Goal: Information Seeking & Learning: Learn about a topic

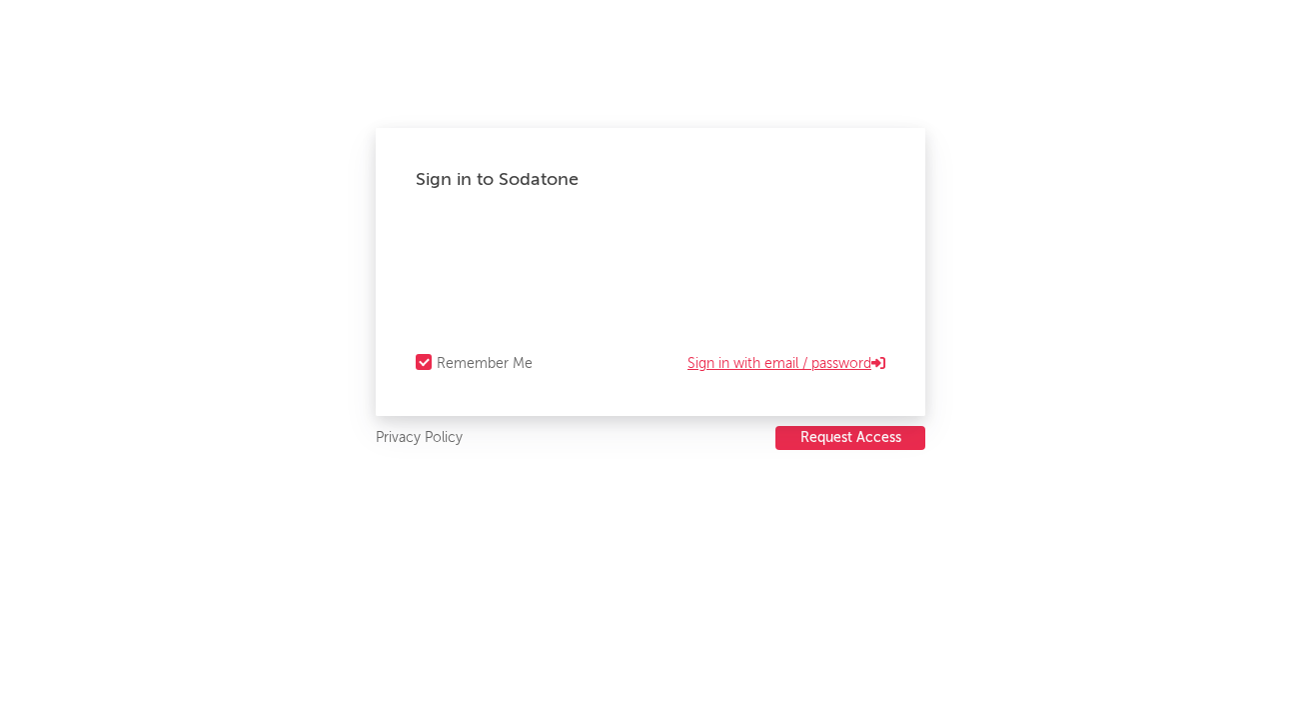
click at [806, 363] on link "Sign in with email / password" at bounding box center [787, 364] width 198 height 24
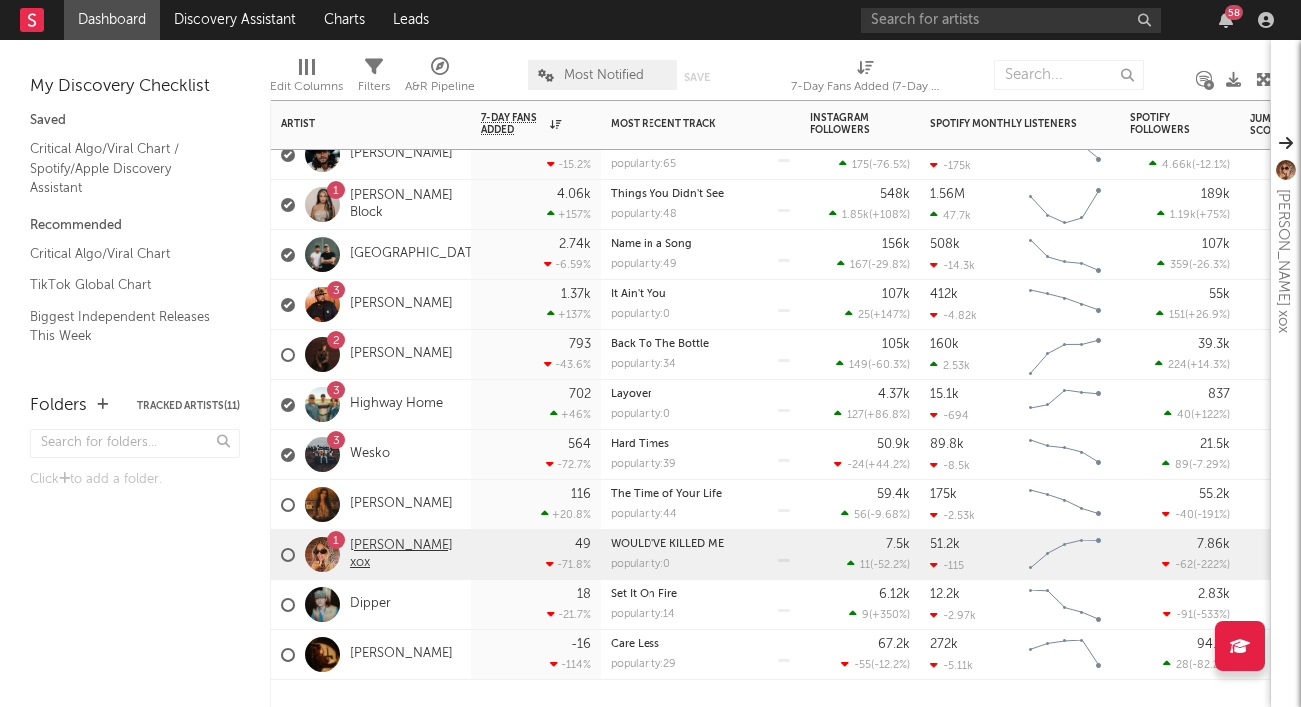
click at [378, 553] on link "[PERSON_NAME] xox" at bounding box center [405, 555] width 111 height 34
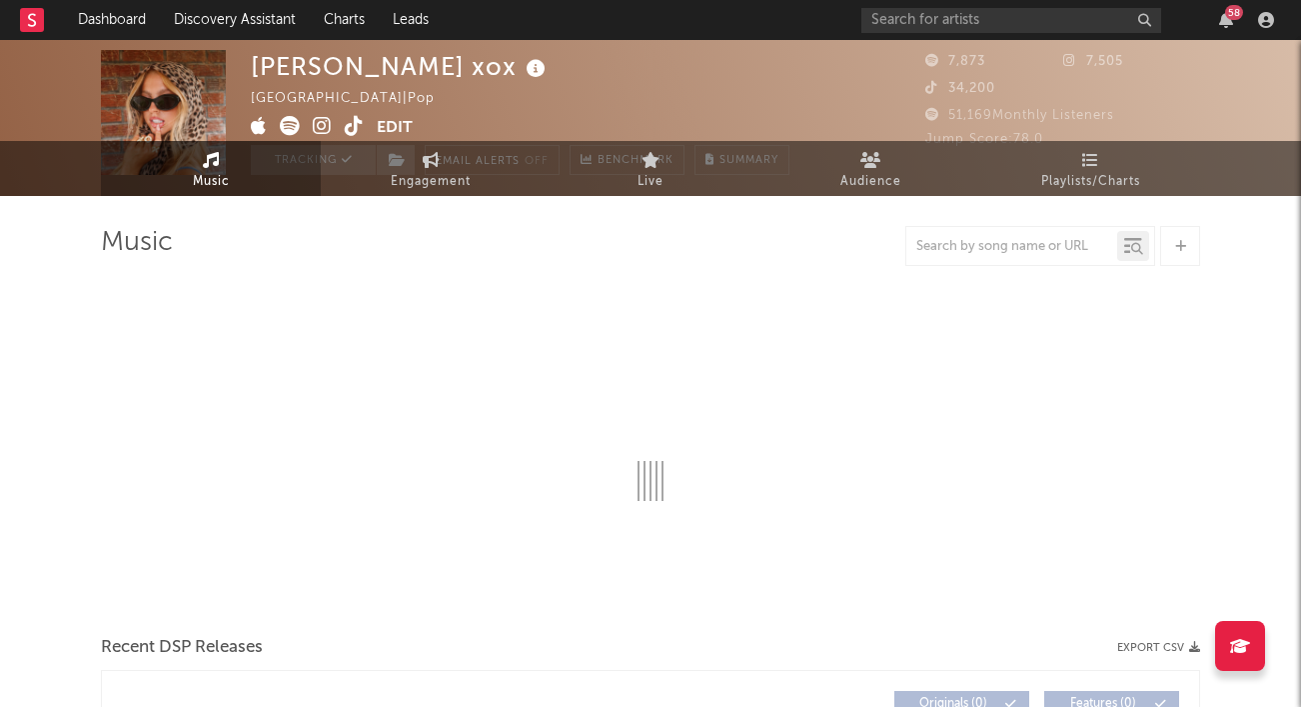
scroll to position [54, 0]
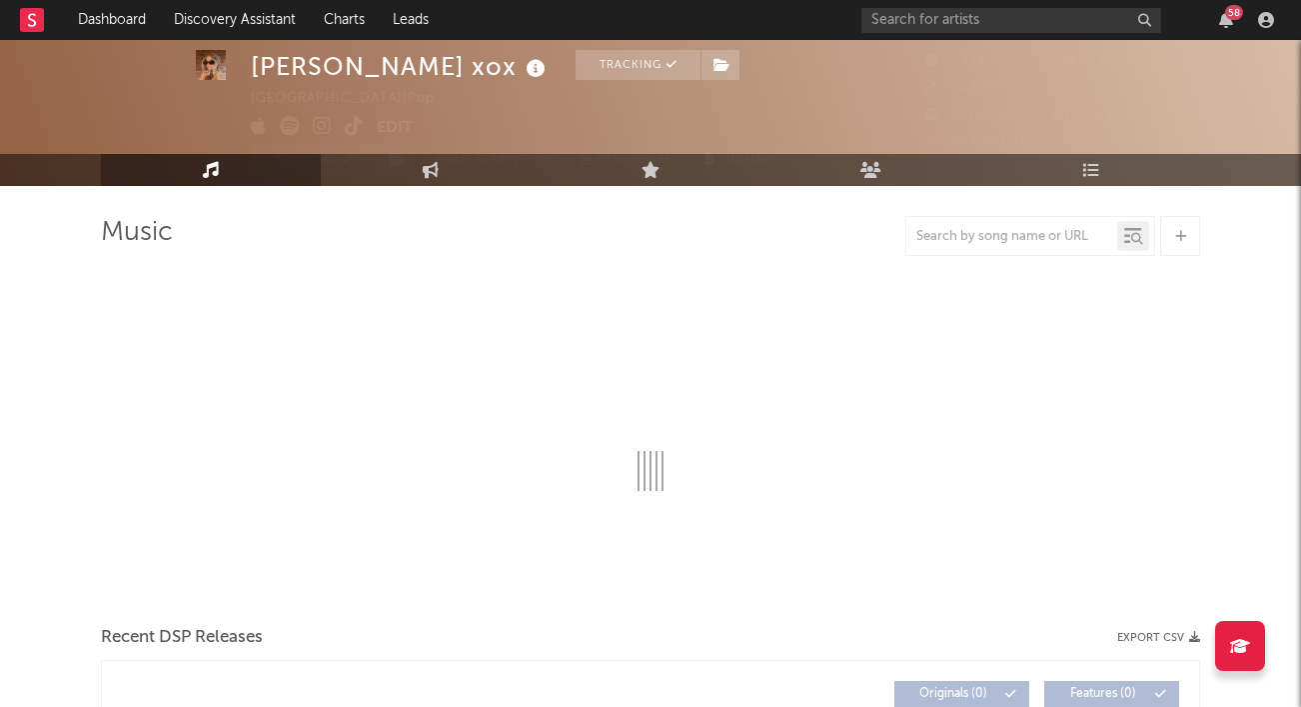
select select "6m"
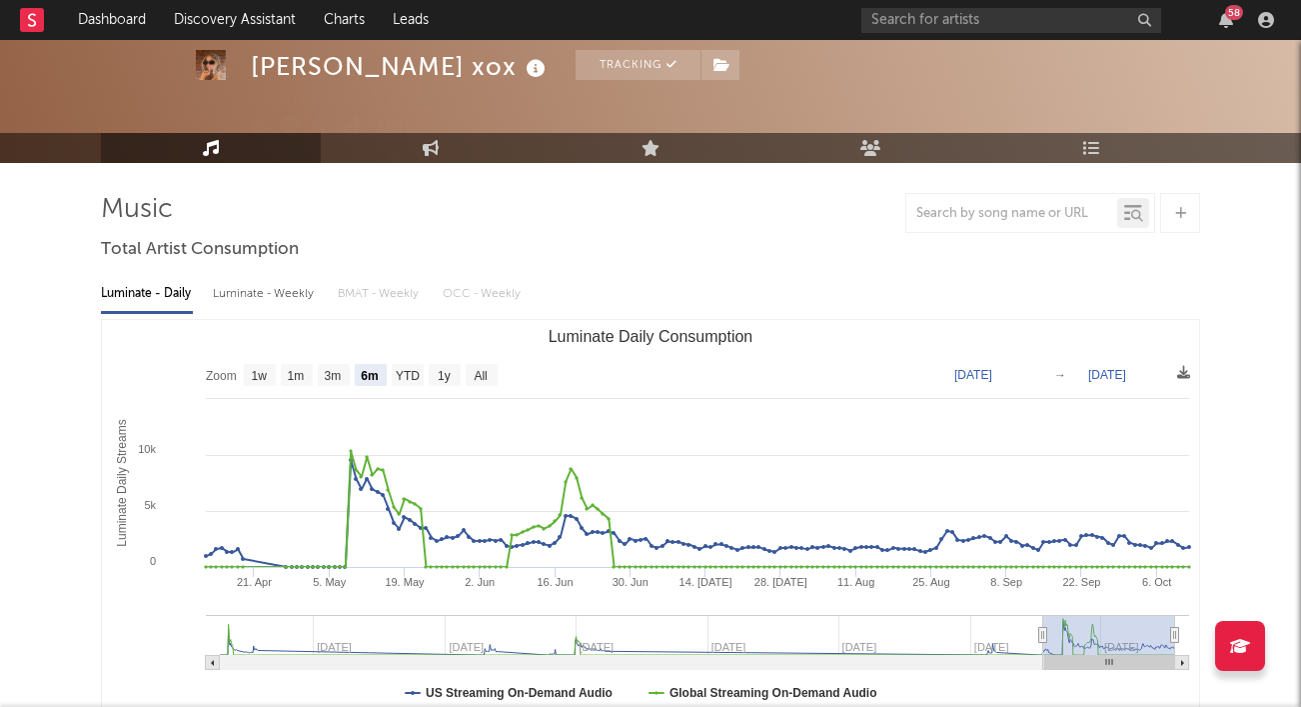
scroll to position [80, 0]
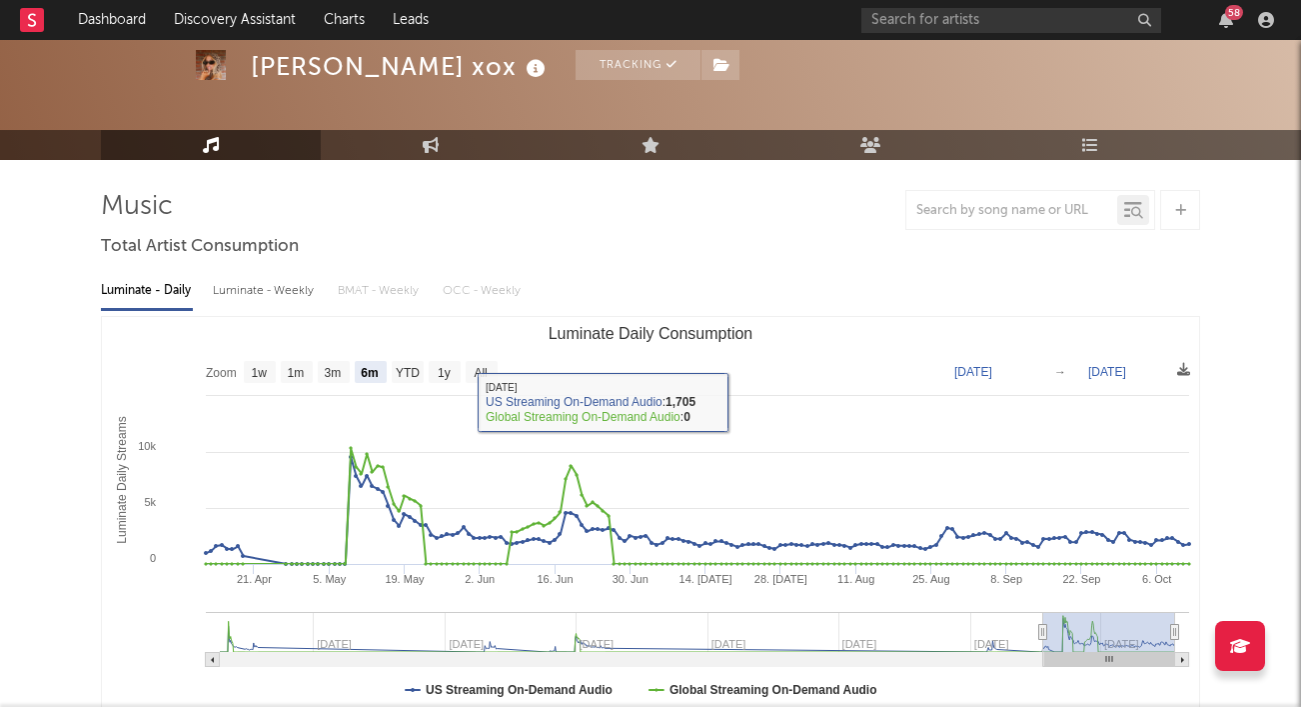
click at [314, 293] on div "Luminate - Weekly" at bounding box center [265, 291] width 105 height 34
select select "6m"
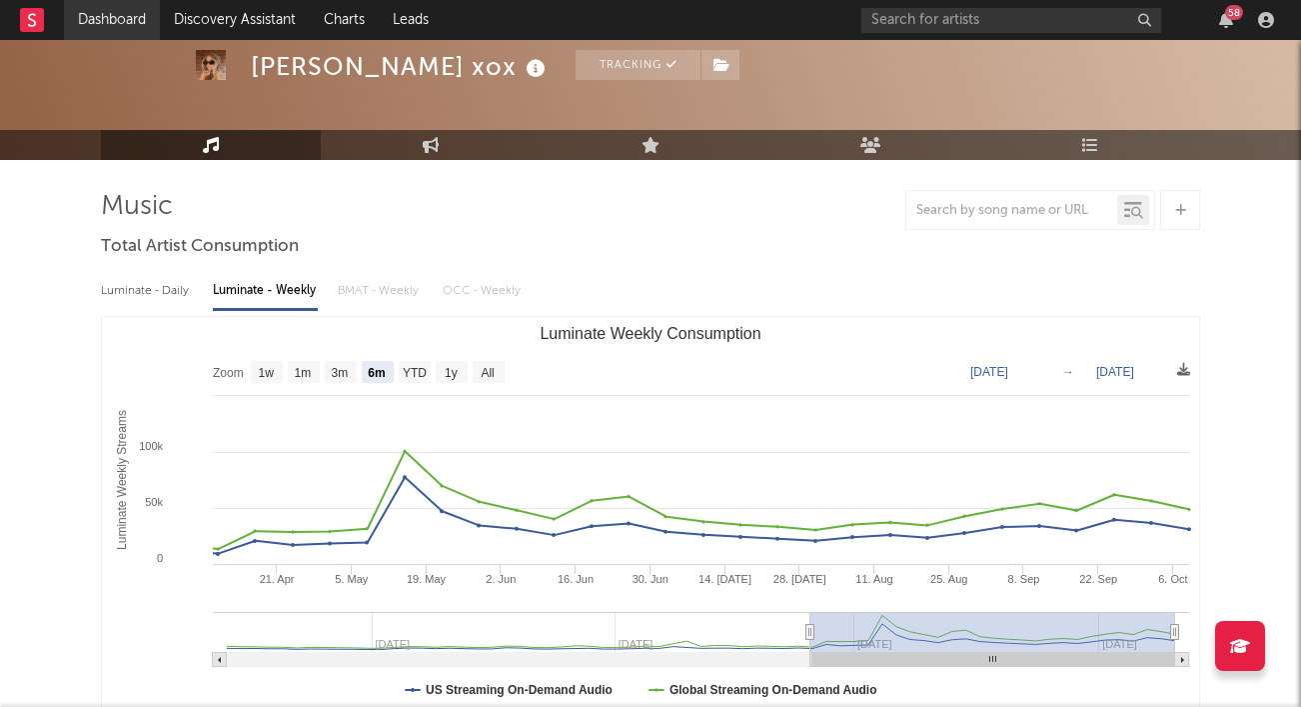
click at [128, 38] on link "Dashboard" at bounding box center [112, 20] width 96 height 40
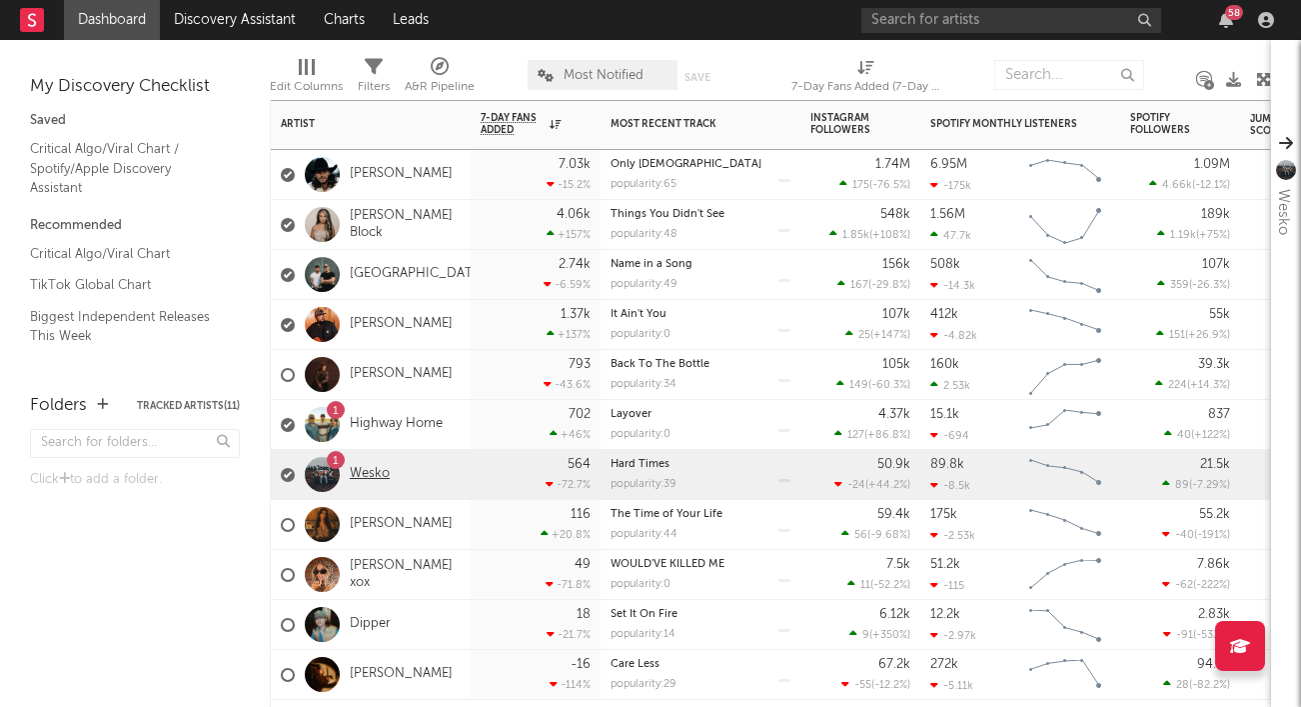
click at [368, 469] on link "Wesko" at bounding box center [370, 474] width 40 height 17
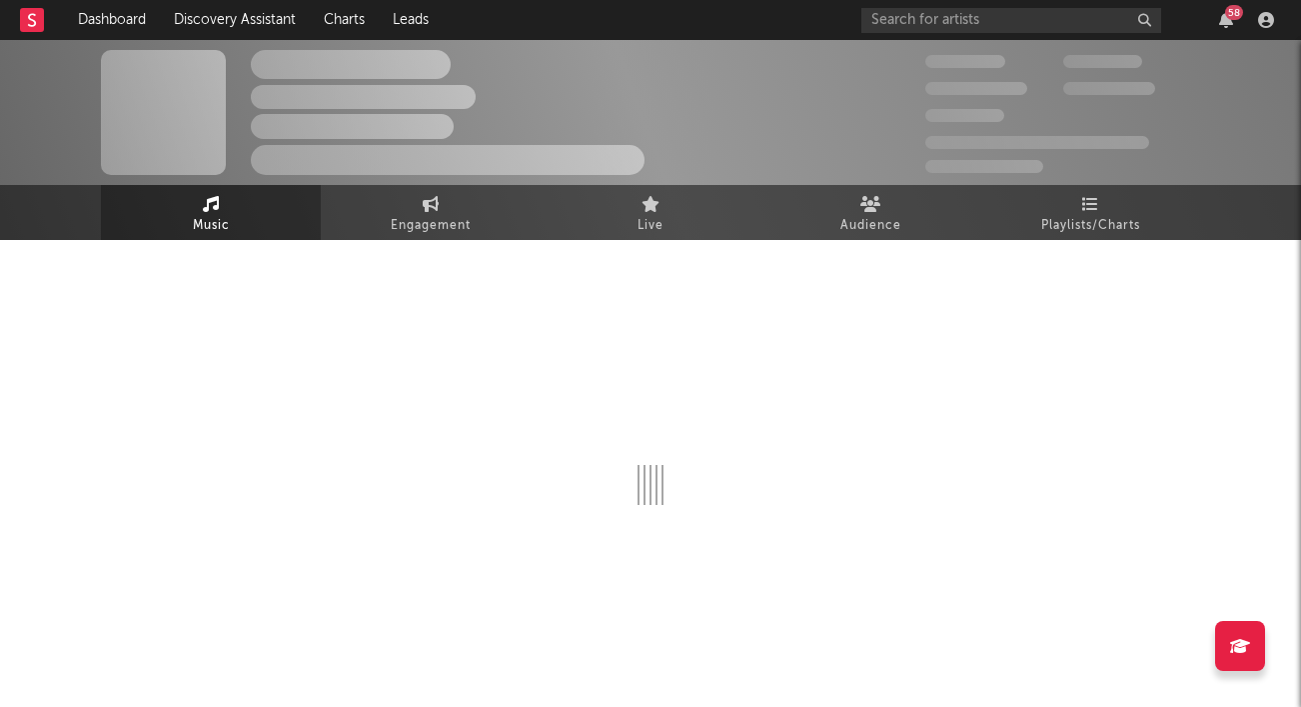
select select "6m"
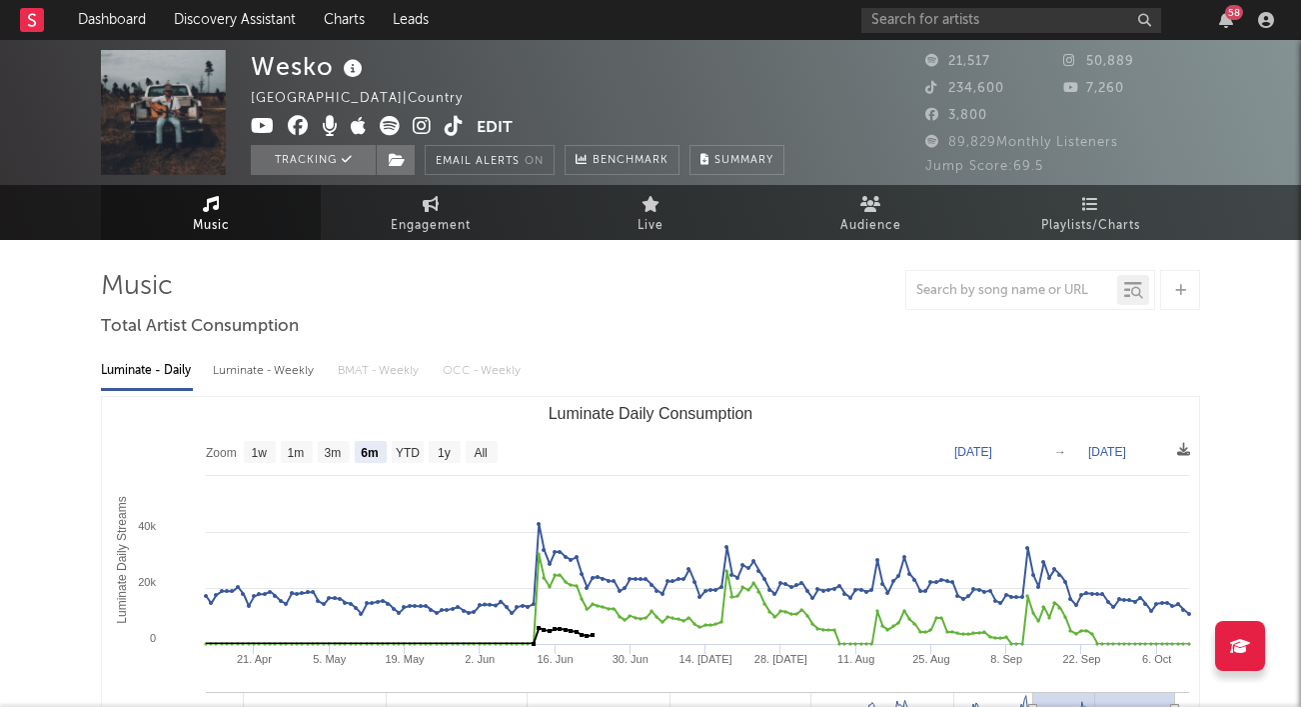
click at [288, 378] on div "Luminate - Weekly" at bounding box center [265, 371] width 105 height 34
select select "6m"
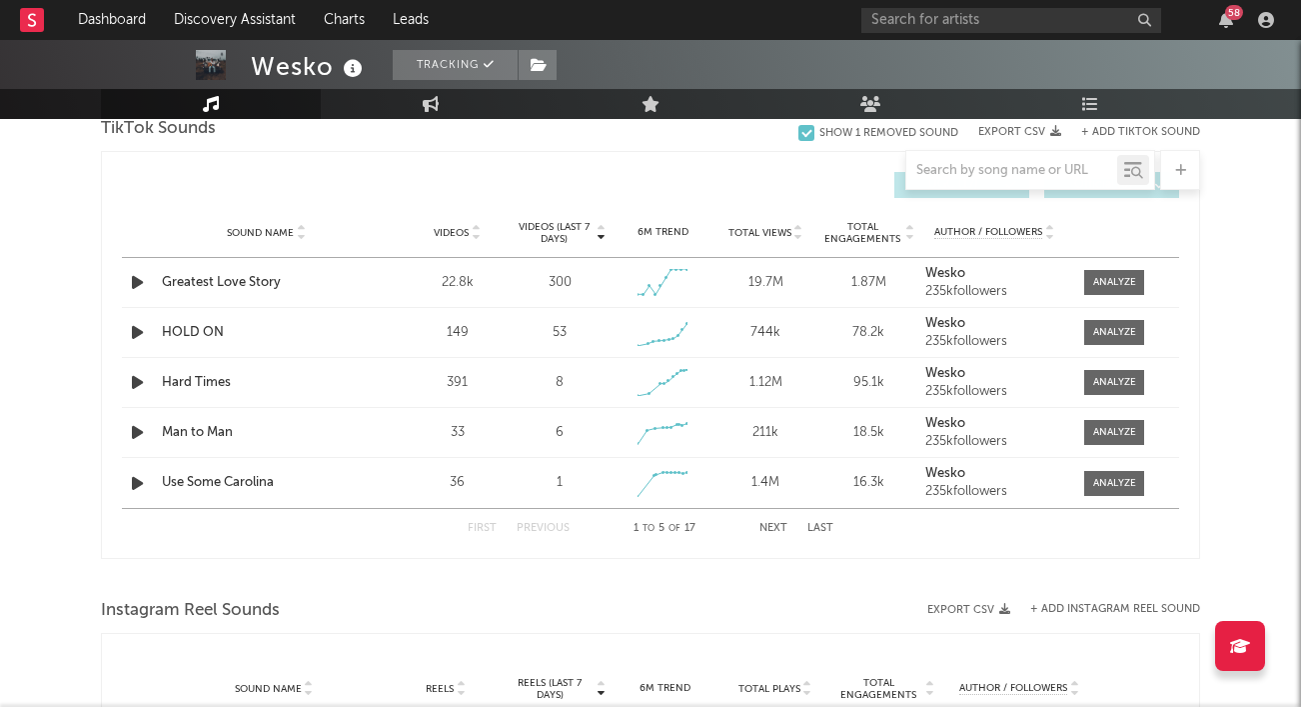
scroll to position [1363, 0]
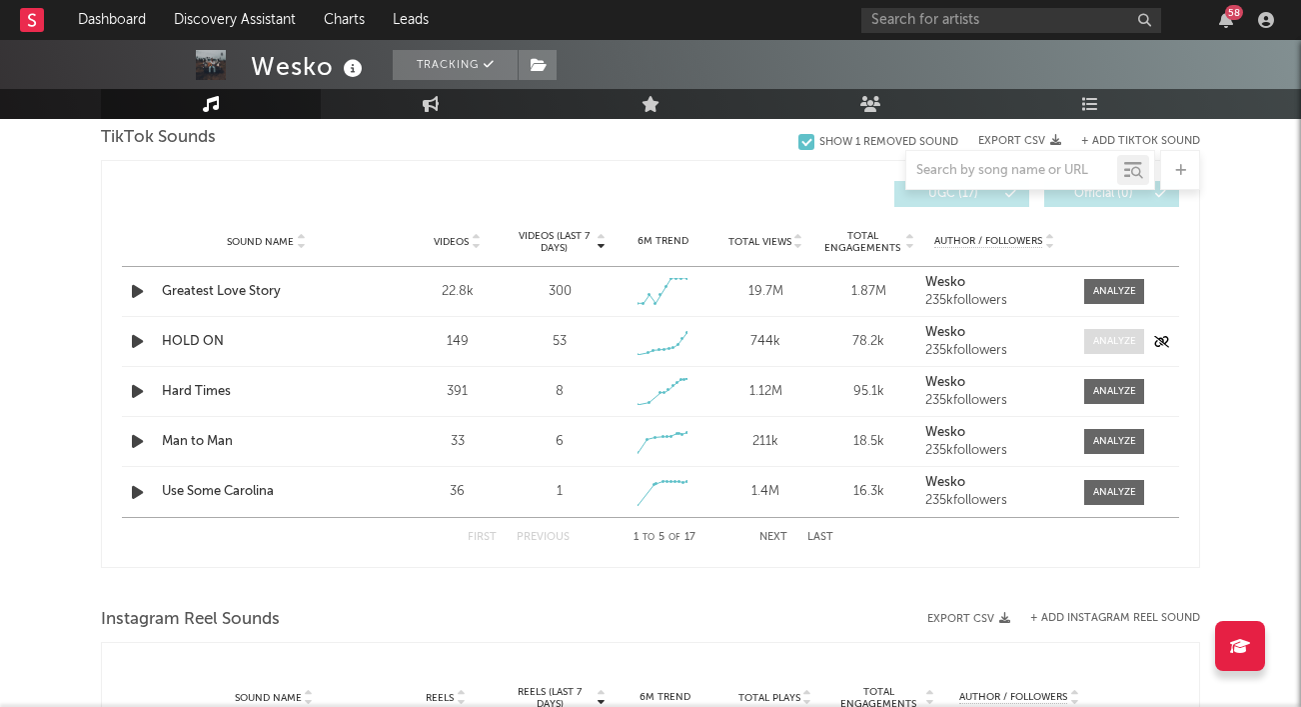
click at [1107, 342] on div at bounding box center [1115, 341] width 43 height 15
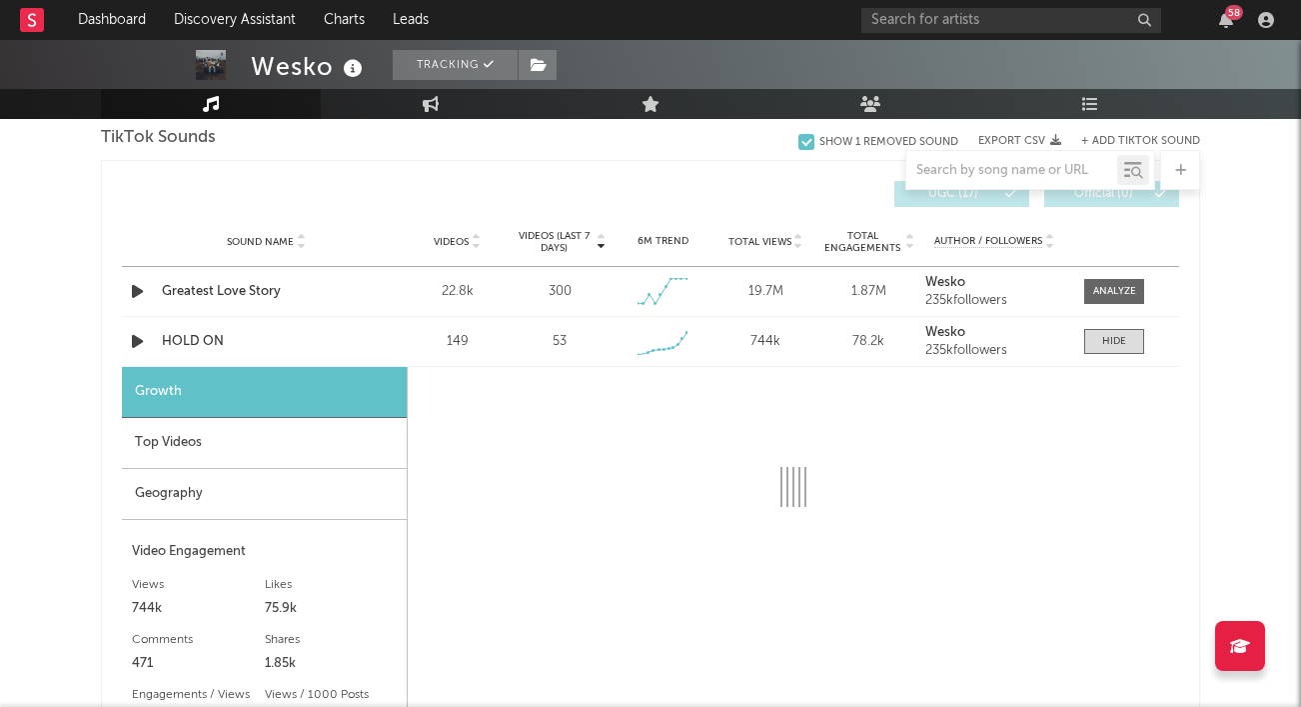
select select "1w"
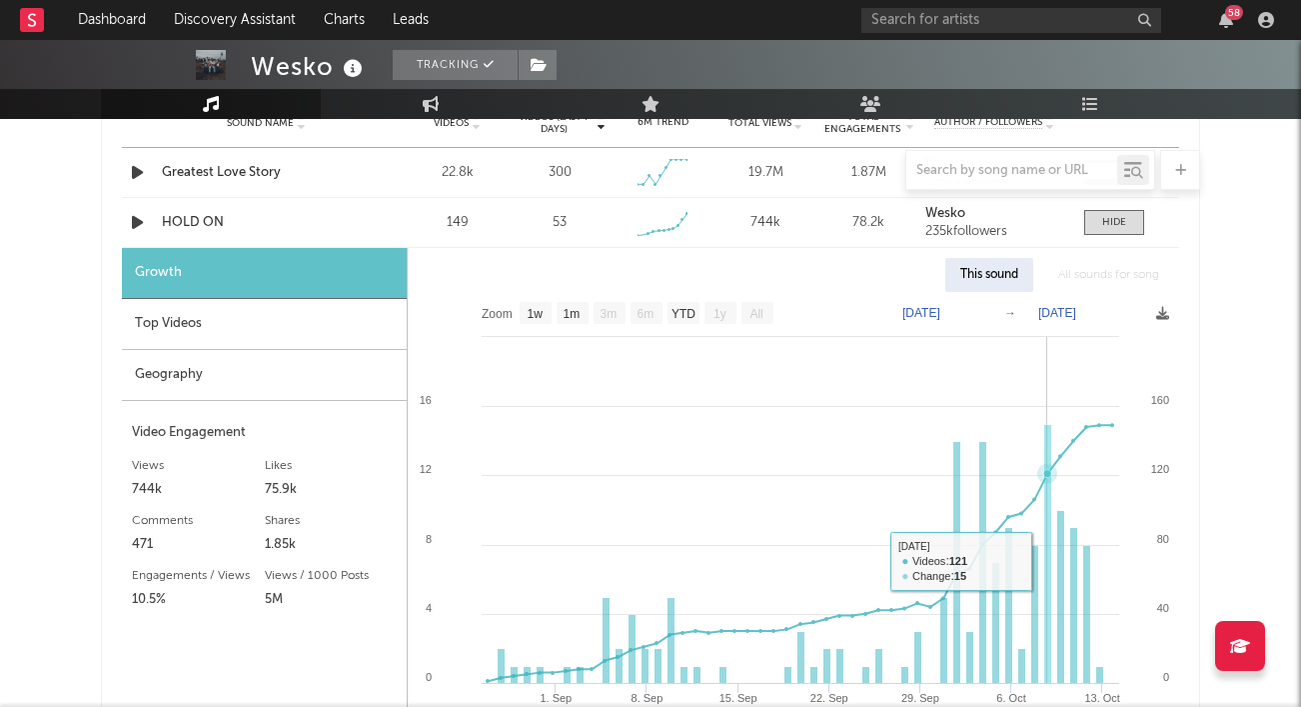
scroll to position [1338, 0]
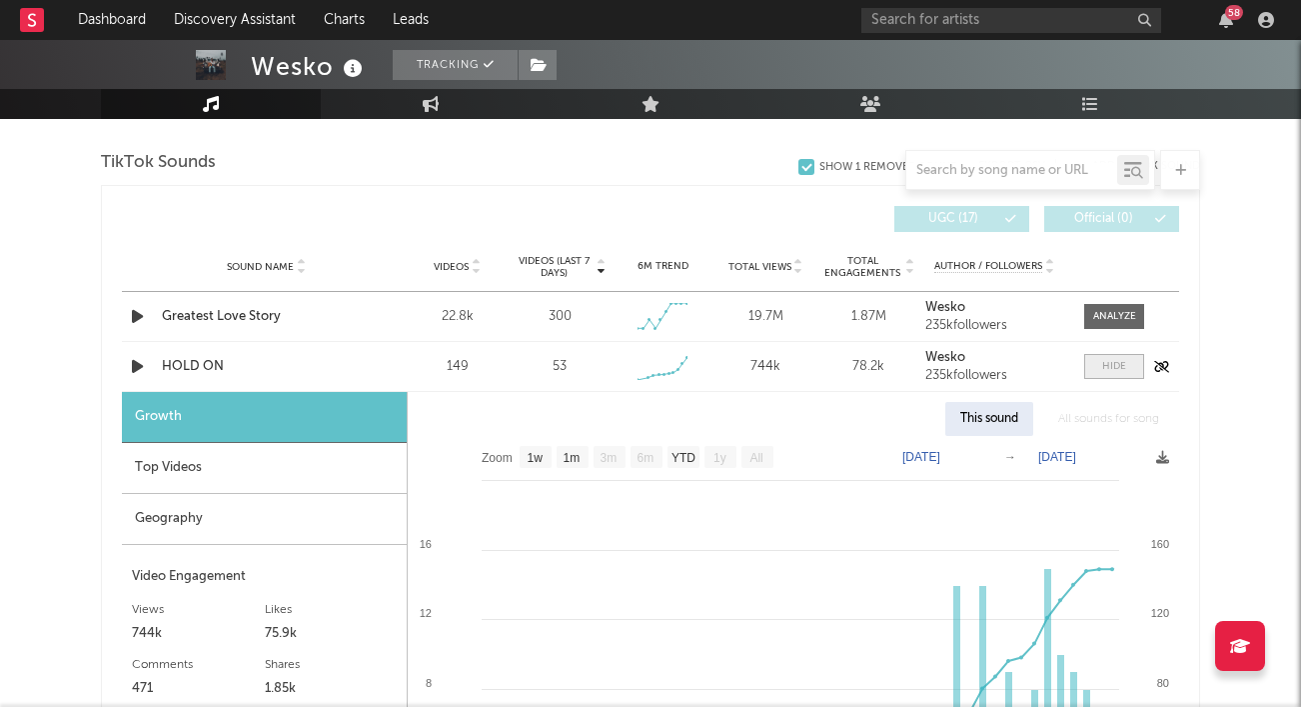
click at [1115, 360] on div at bounding box center [1115, 366] width 24 height 15
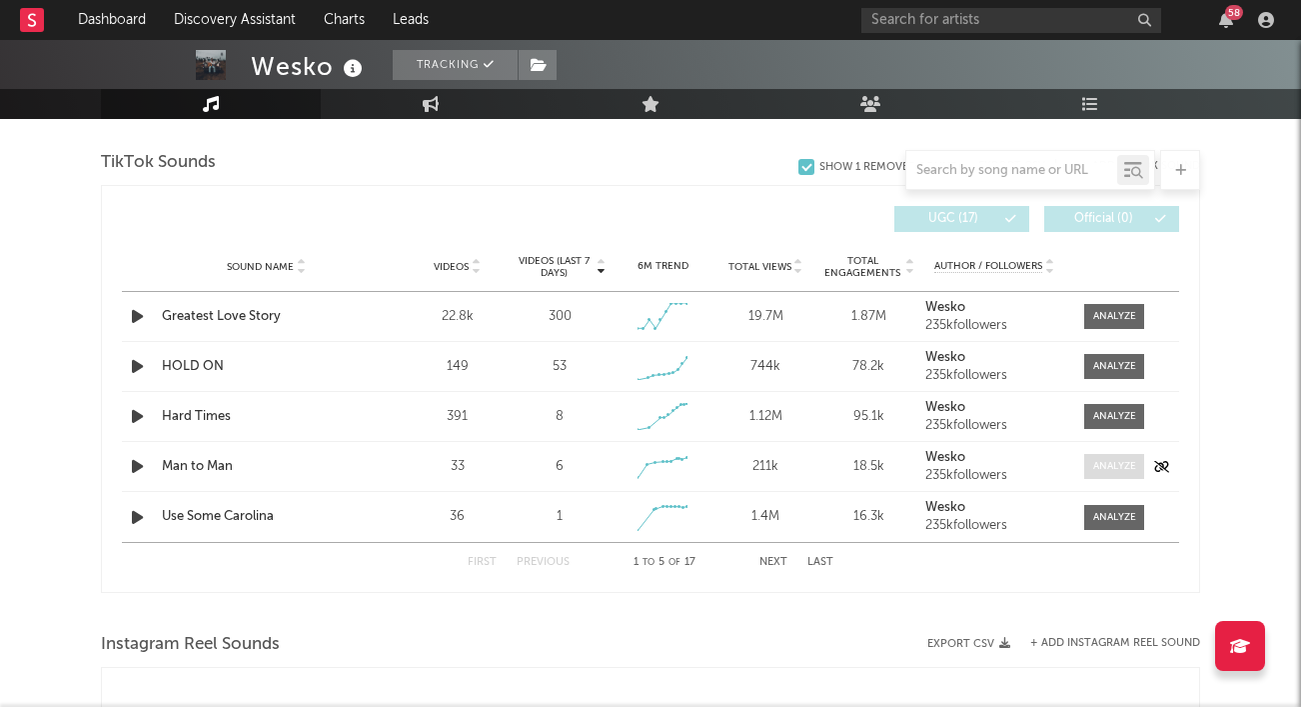
click at [1123, 468] on div at bounding box center [1115, 466] width 43 height 15
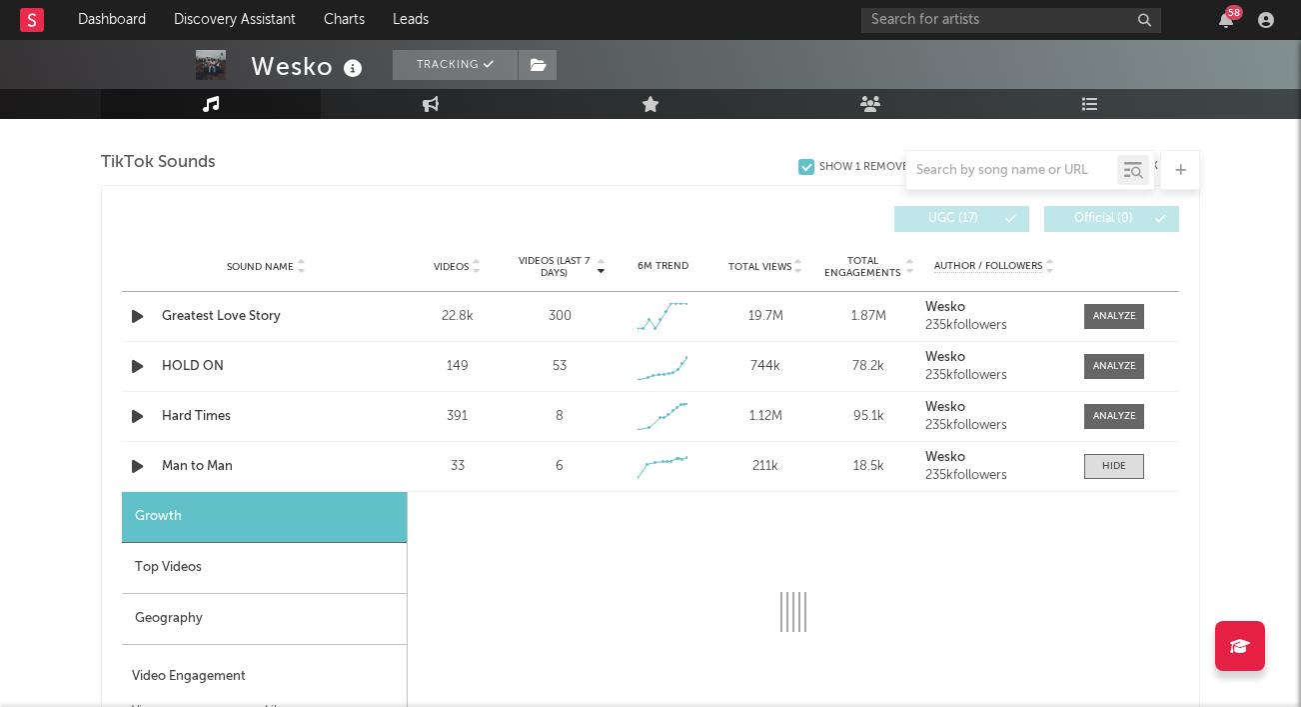
select select "1w"
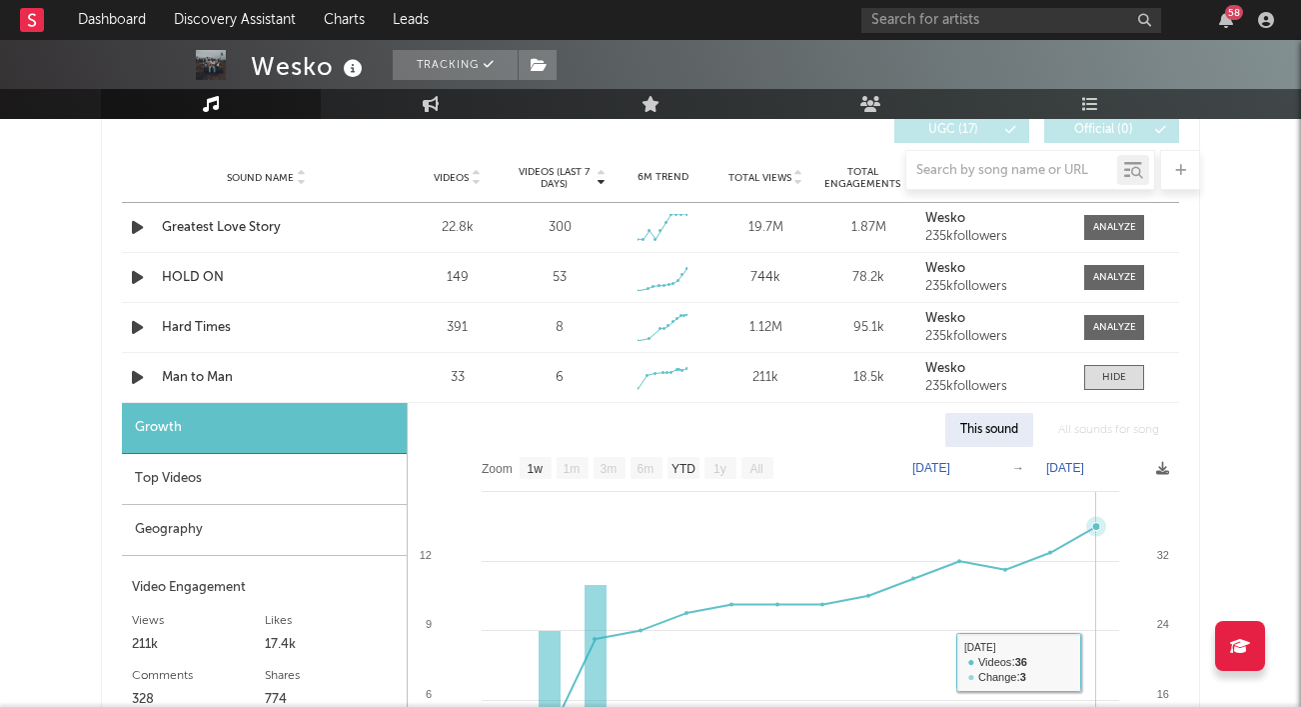
scroll to position [1308, 0]
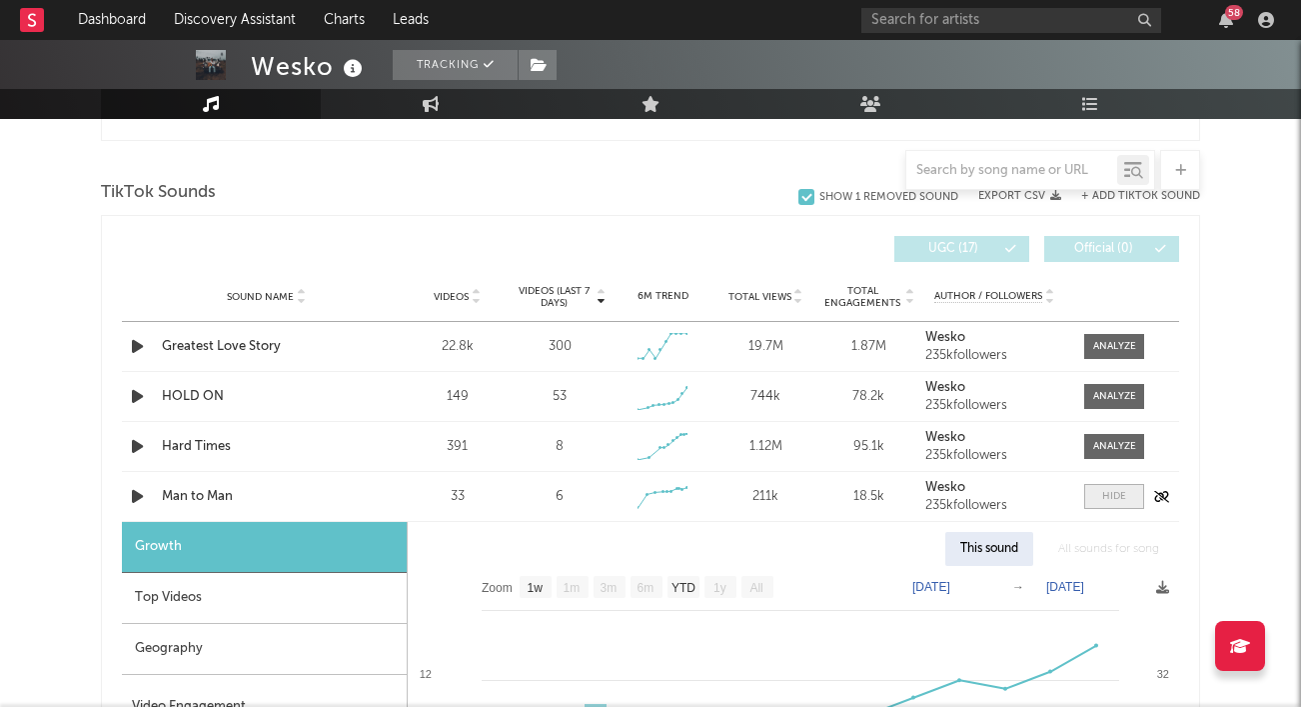
click at [1113, 501] on div at bounding box center [1115, 496] width 24 height 15
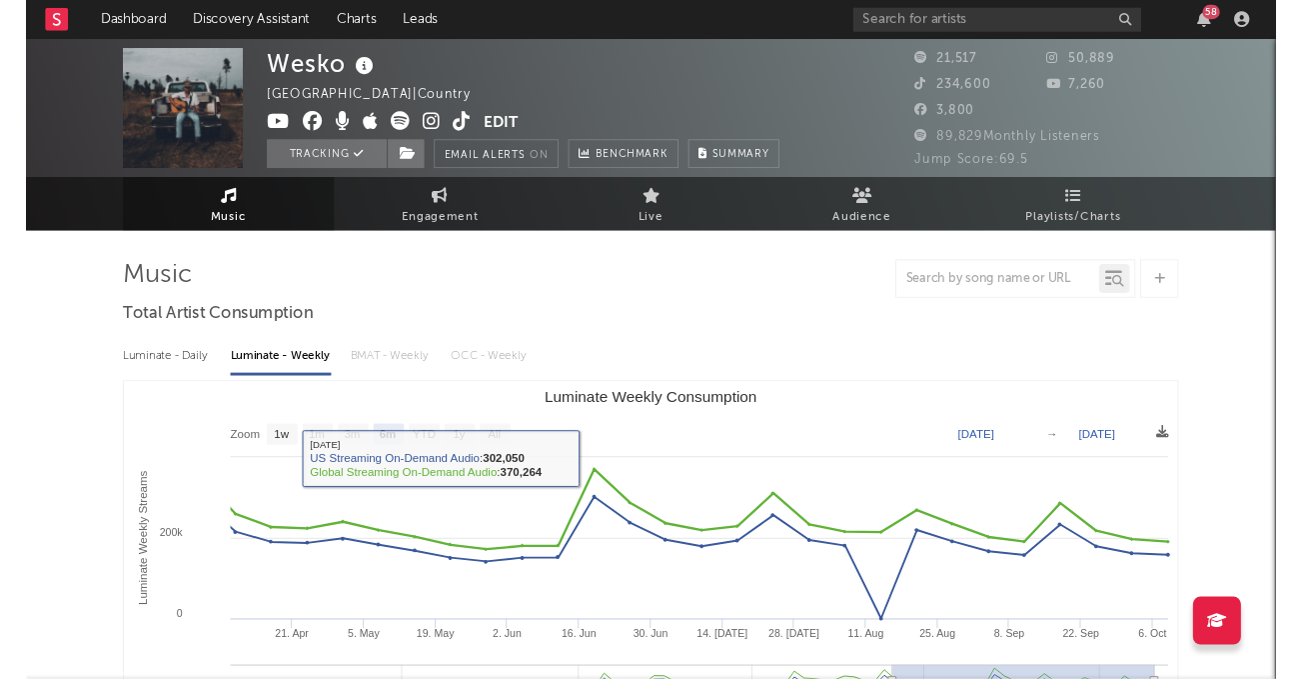
scroll to position [0, 0]
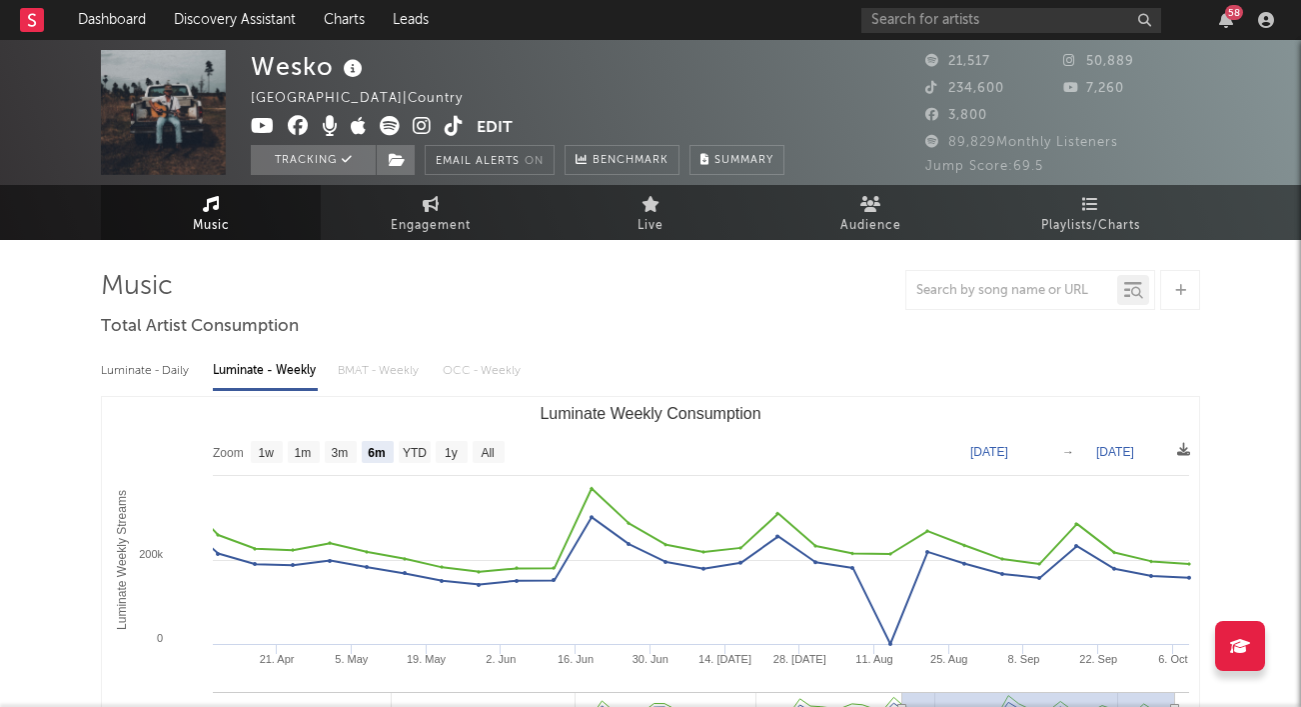
click at [162, 381] on div "Luminate - Daily" at bounding box center [147, 371] width 92 height 34
select select "6m"
